Goal: Navigation & Orientation: Find specific page/section

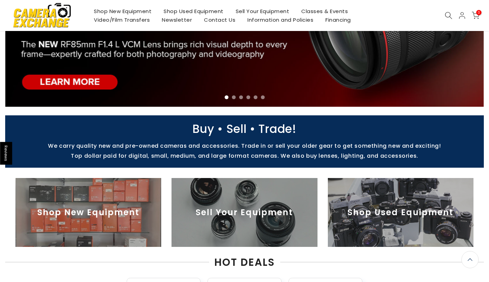
scroll to position [172, 0]
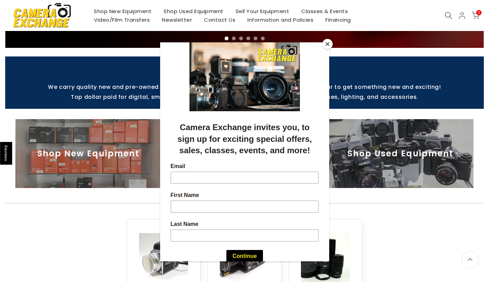
click at [324, 44] on button "Close" at bounding box center [327, 44] width 10 height 10
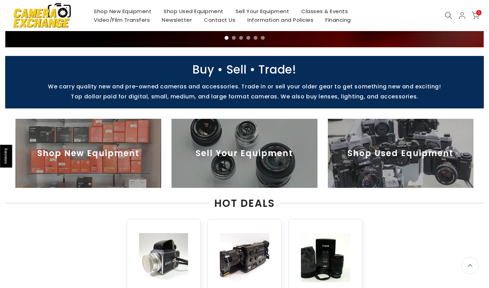
scroll to position [172, 0]
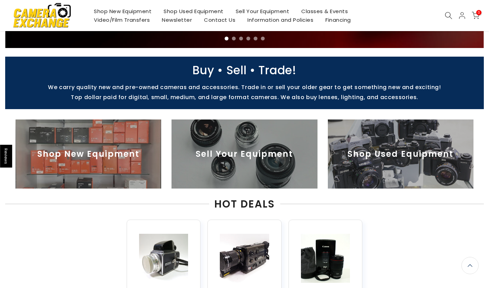
click at [323, 8] on link "Classes & Events" at bounding box center [324, 11] width 59 height 9
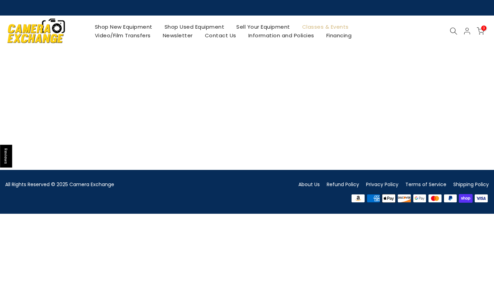
click at [268, 27] on link "Sell Your Equipment" at bounding box center [263, 26] width 66 height 9
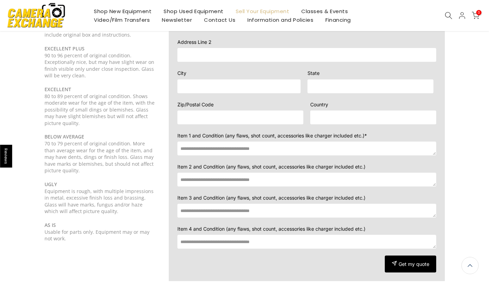
scroll to position [137, 0]
